Goal: Task Accomplishment & Management: Complete application form

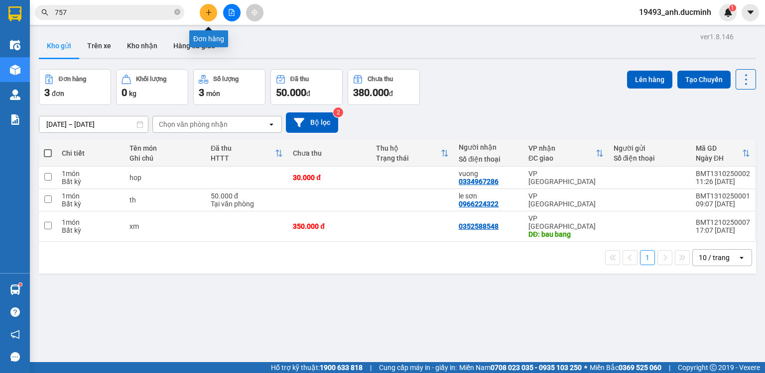
click at [207, 10] on icon "plus" at bounding box center [208, 12] width 7 height 7
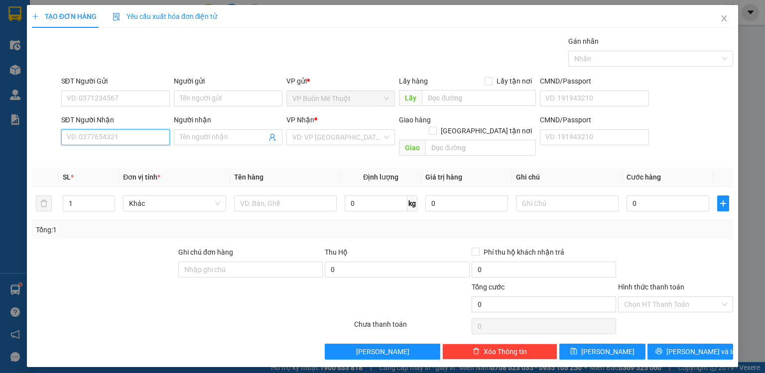
click at [129, 136] on input "SĐT Người Nhận" at bounding box center [115, 137] width 109 height 16
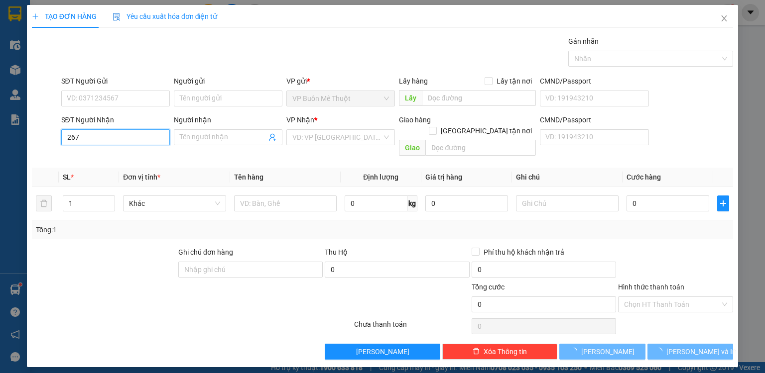
click at [128, 136] on input "267" at bounding box center [115, 137] width 109 height 16
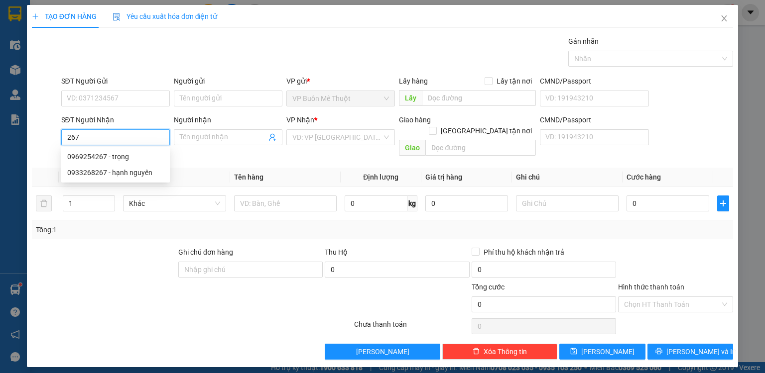
click at [128, 136] on input "267" at bounding box center [115, 137] width 109 height 16
click at [120, 170] on div "0933268267 - hạnh nguyên" at bounding box center [115, 172] width 97 height 11
type input "0933268267"
type input "hạnh nguyên"
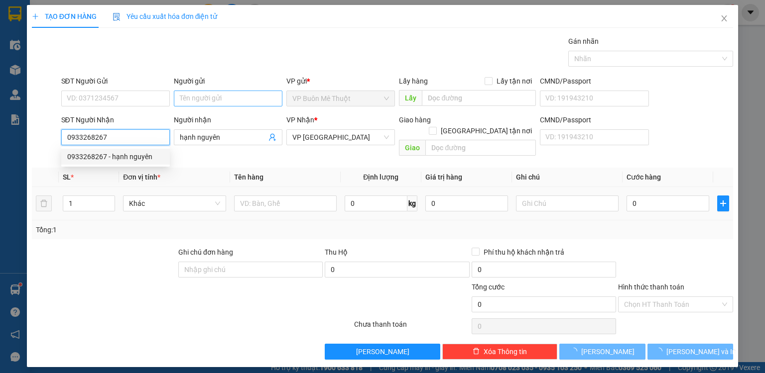
type input "110.000"
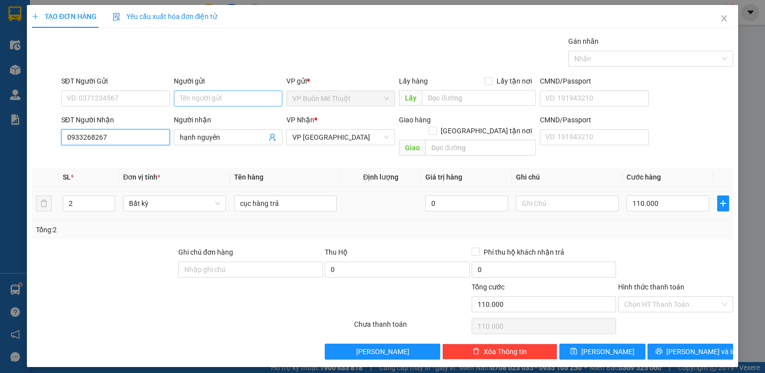
type input "0933268267"
drag, startPoint x: 203, startPoint y: 100, endPoint x: 209, endPoint y: 100, distance: 5.5
click at [206, 100] on input "Người gửi" at bounding box center [228, 99] width 109 height 16
type input "thuy 755"
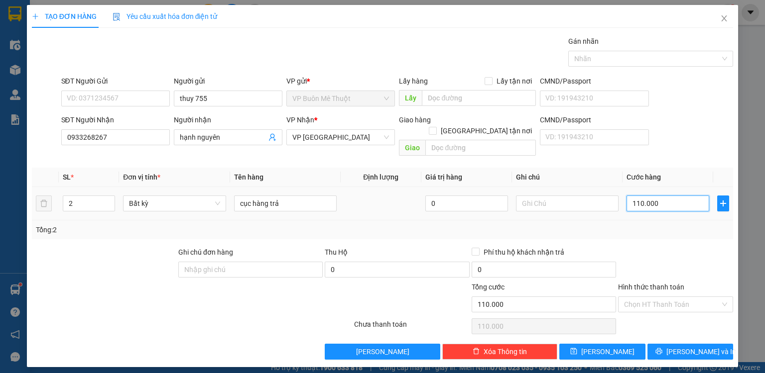
click at [668, 196] on input "110.000" at bounding box center [667, 204] width 83 height 16
type input "9"
type input "90"
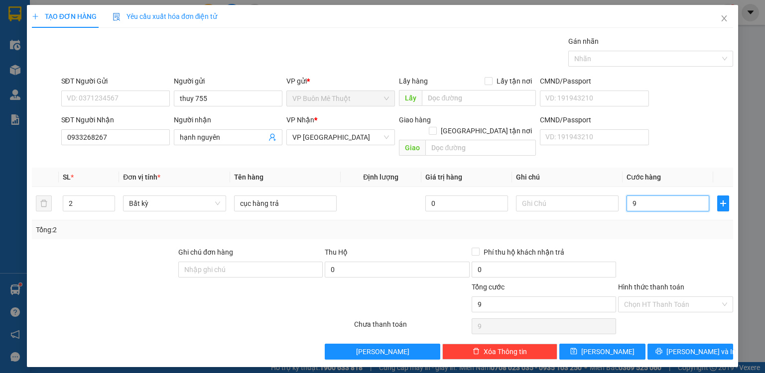
type input "90"
click at [668, 297] on input "Hình thức thanh toán" at bounding box center [672, 304] width 96 height 15
type input "90.000"
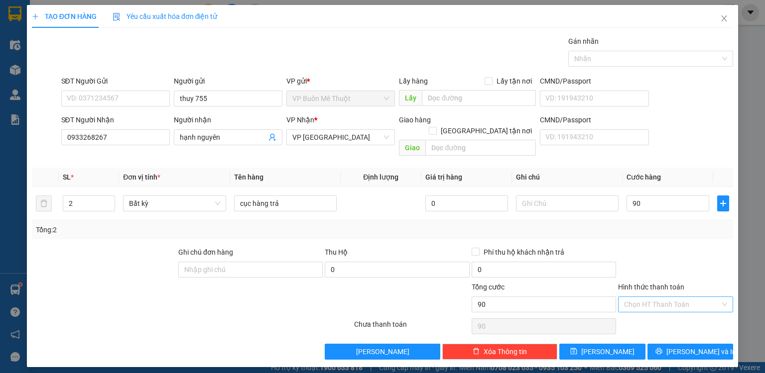
type input "90.000"
drag, startPoint x: 659, startPoint y: 313, endPoint x: 648, endPoint y: 320, distance: 13.0
click at [659, 316] on div "Tại văn phòng" at bounding box center [675, 312] width 103 height 11
type input "0"
click at [606, 347] on span "[PERSON_NAME]" at bounding box center [607, 352] width 53 height 11
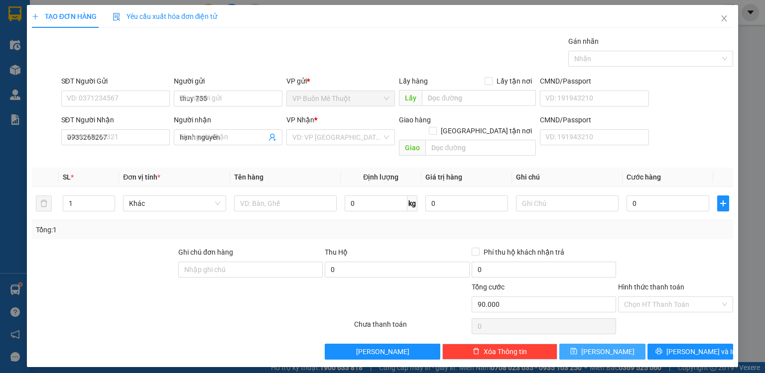
type input "0"
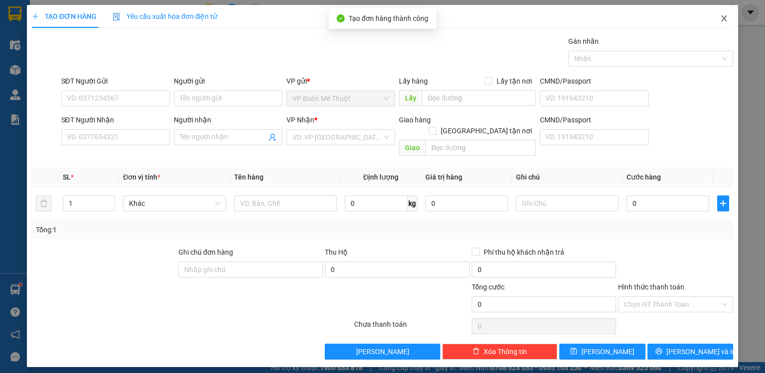
click at [726, 20] on icon "close" at bounding box center [724, 18] width 8 height 8
